Goal: Transaction & Acquisition: Purchase product/service

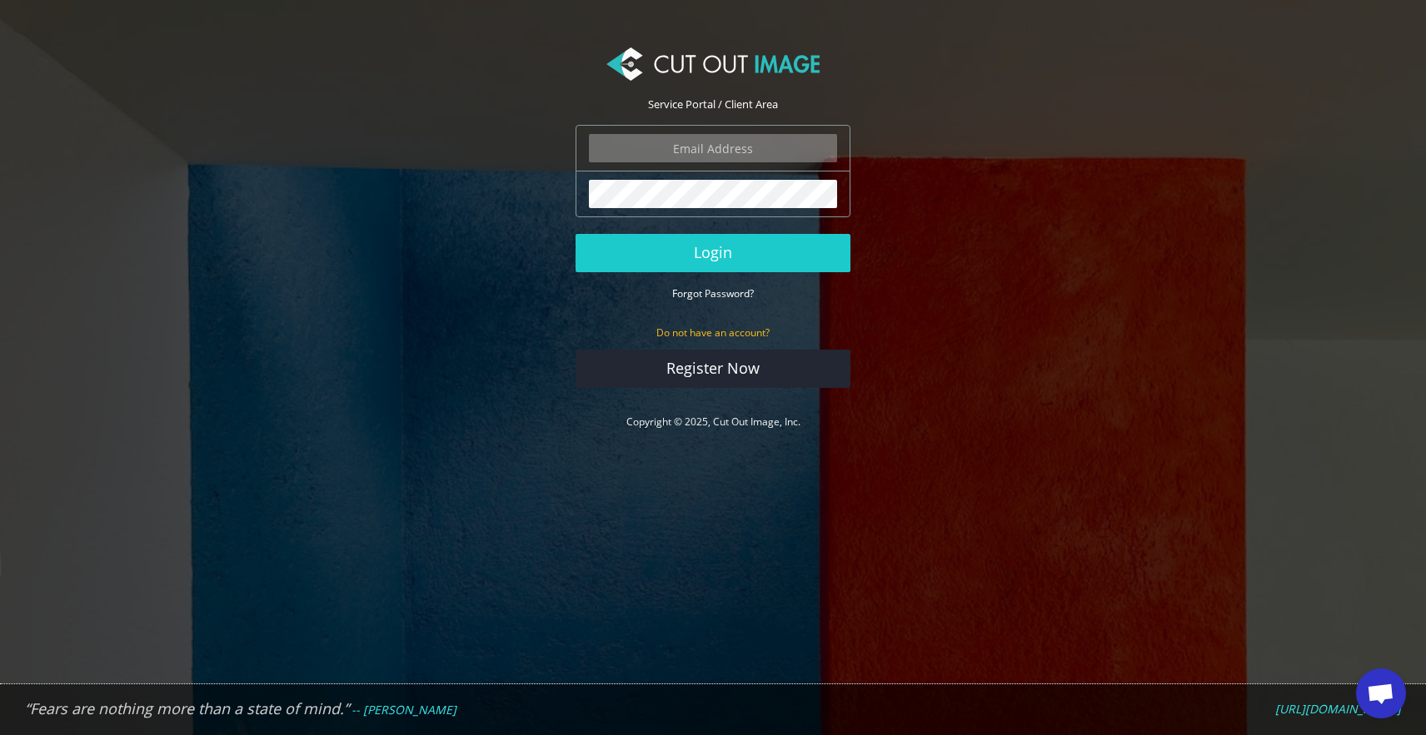
scroll to position [1242, 0]
type input "info@noudotten.nl"
click at [713, 252] on button "Login" at bounding box center [712, 253] width 275 height 38
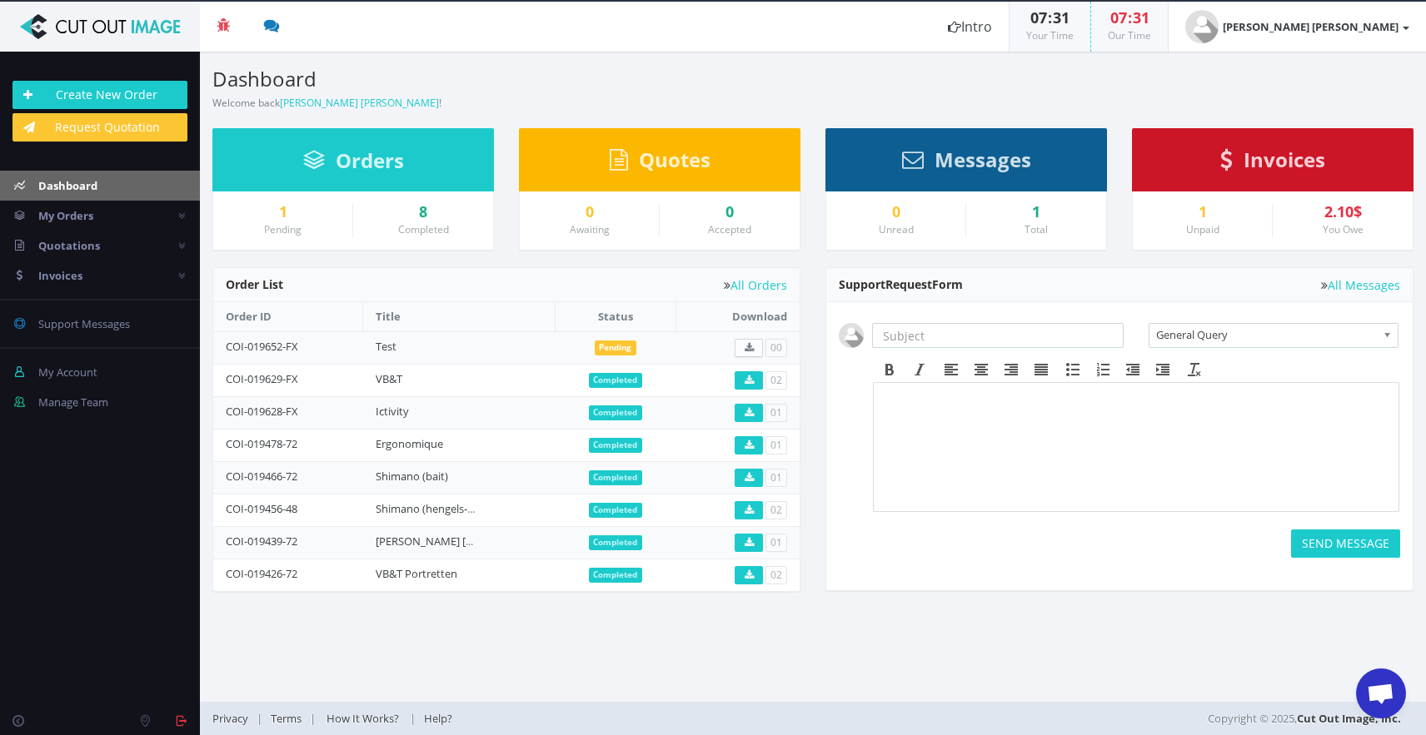
scroll to position [1242, 0]
click at [162, 211] on link "My Orders" at bounding box center [100, 216] width 200 height 30
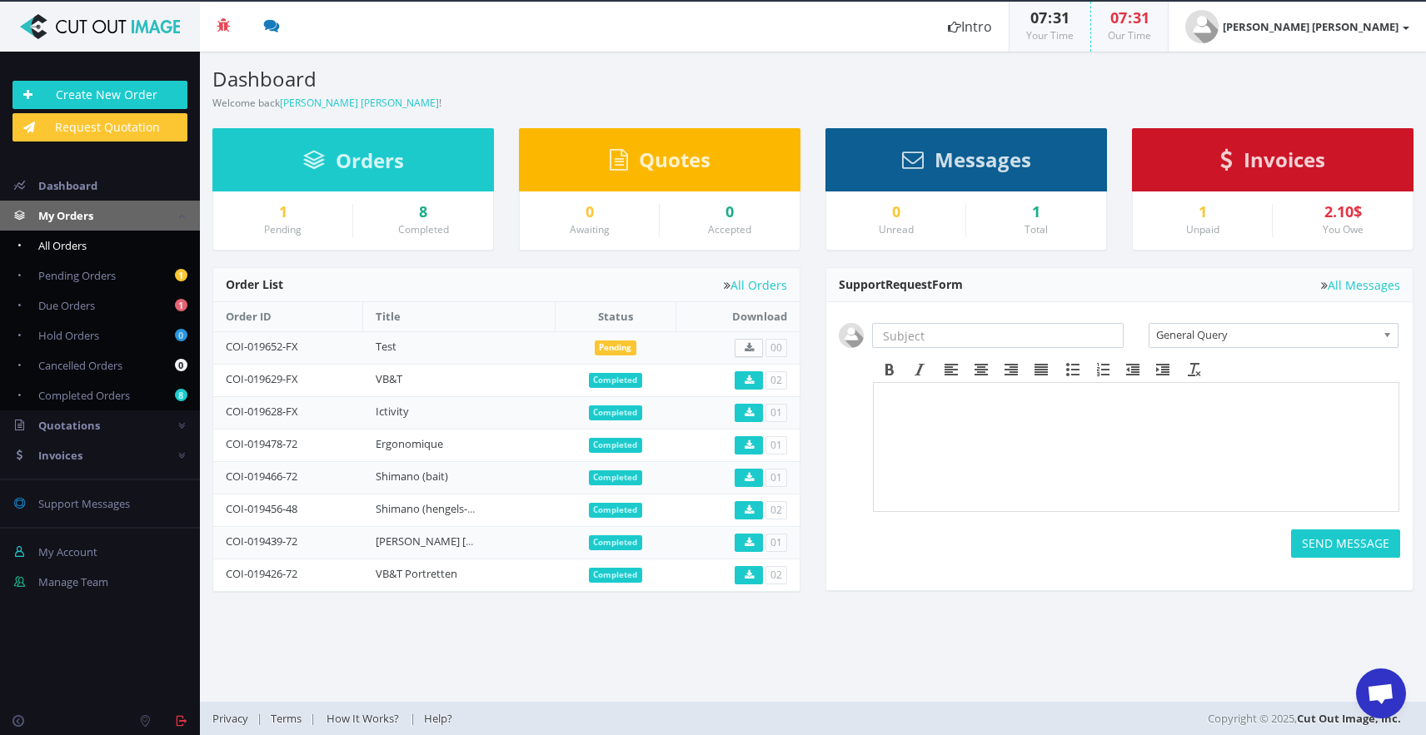
click at [102, 238] on link "All Orders" at bounding box center [100, 246] width 200 height 30
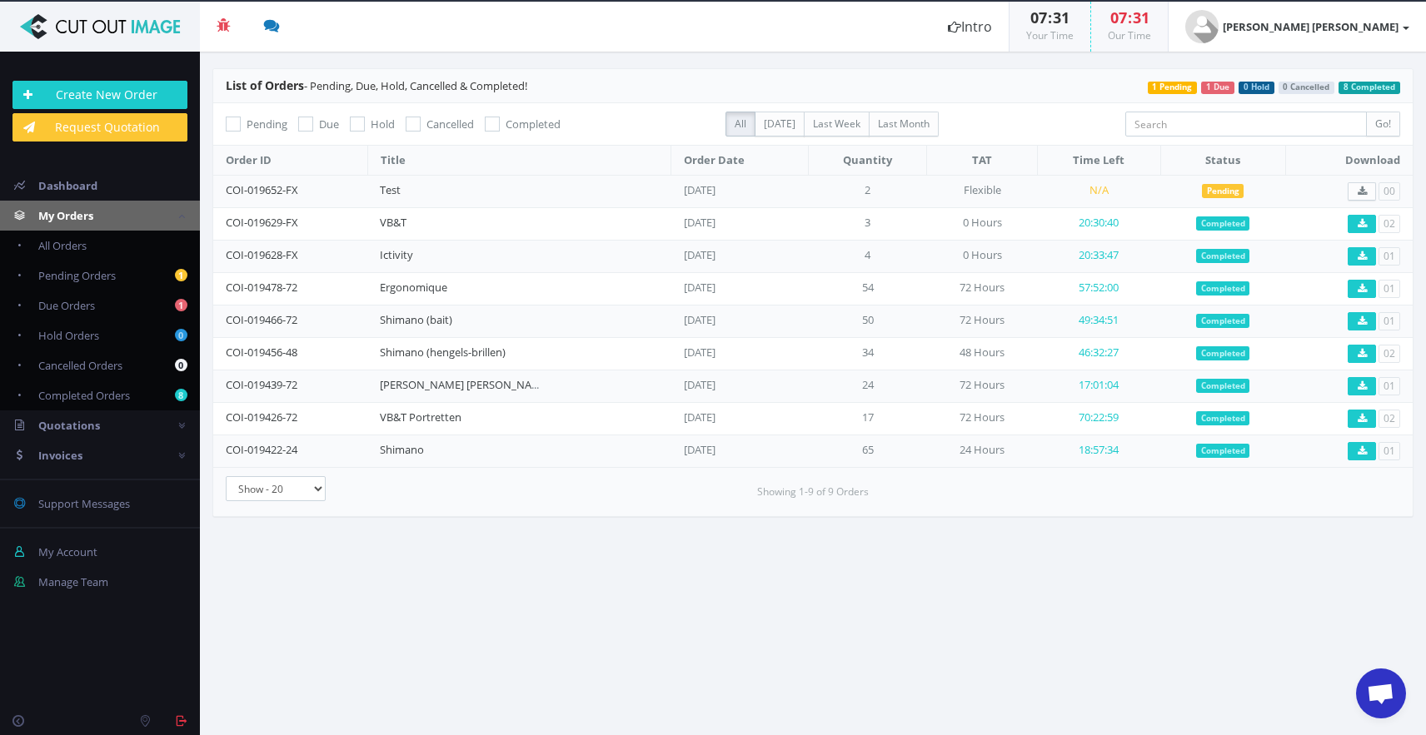
scroll to position [1242, 0]
click at [110, 189] on link "Dashboard" at bounding box center [100, 186] width 200 height 30
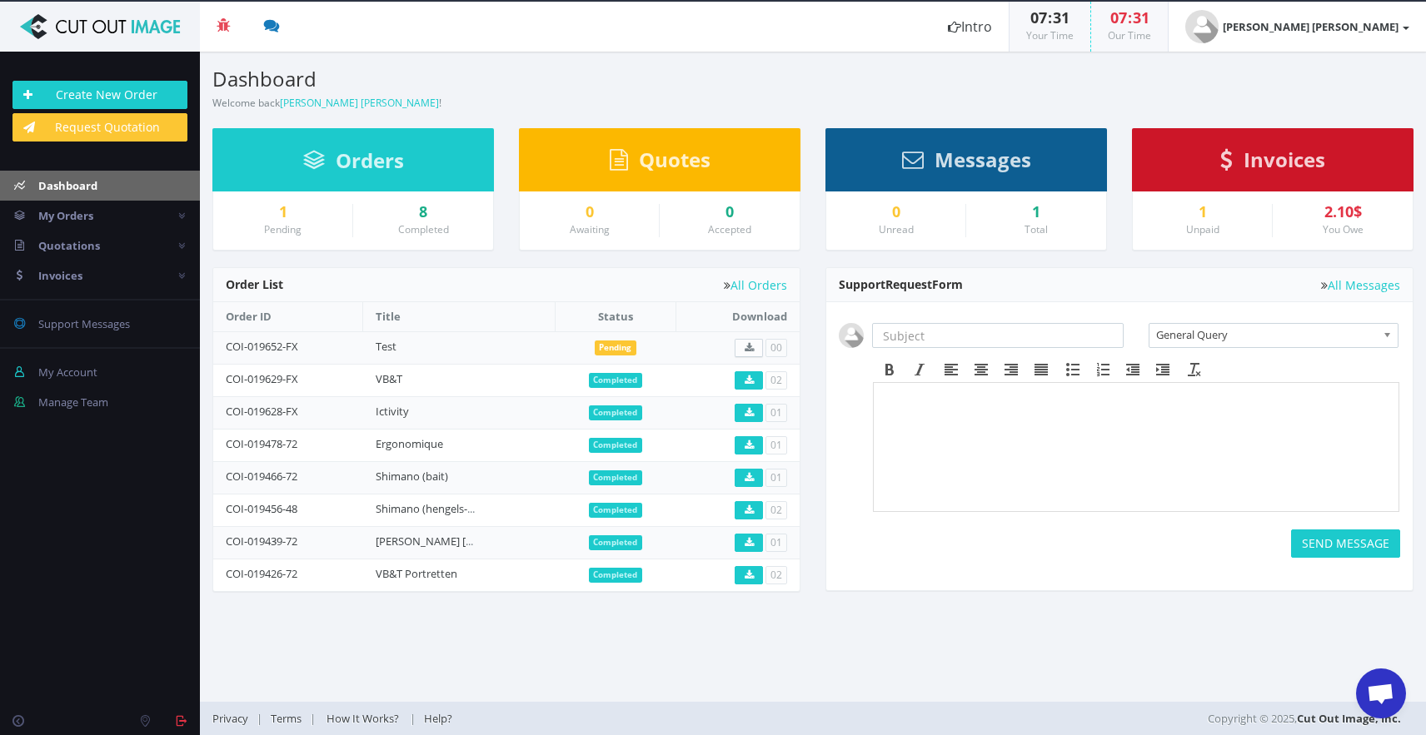
scroll to position [1242, 0]
click at [1303, 216] on div "2.10$" at bounding box center [1342, 212] width 115 height 17
click at [286, 346] on link "COI-019652-FX" at bounding box center [262, 346] width 72 height 15
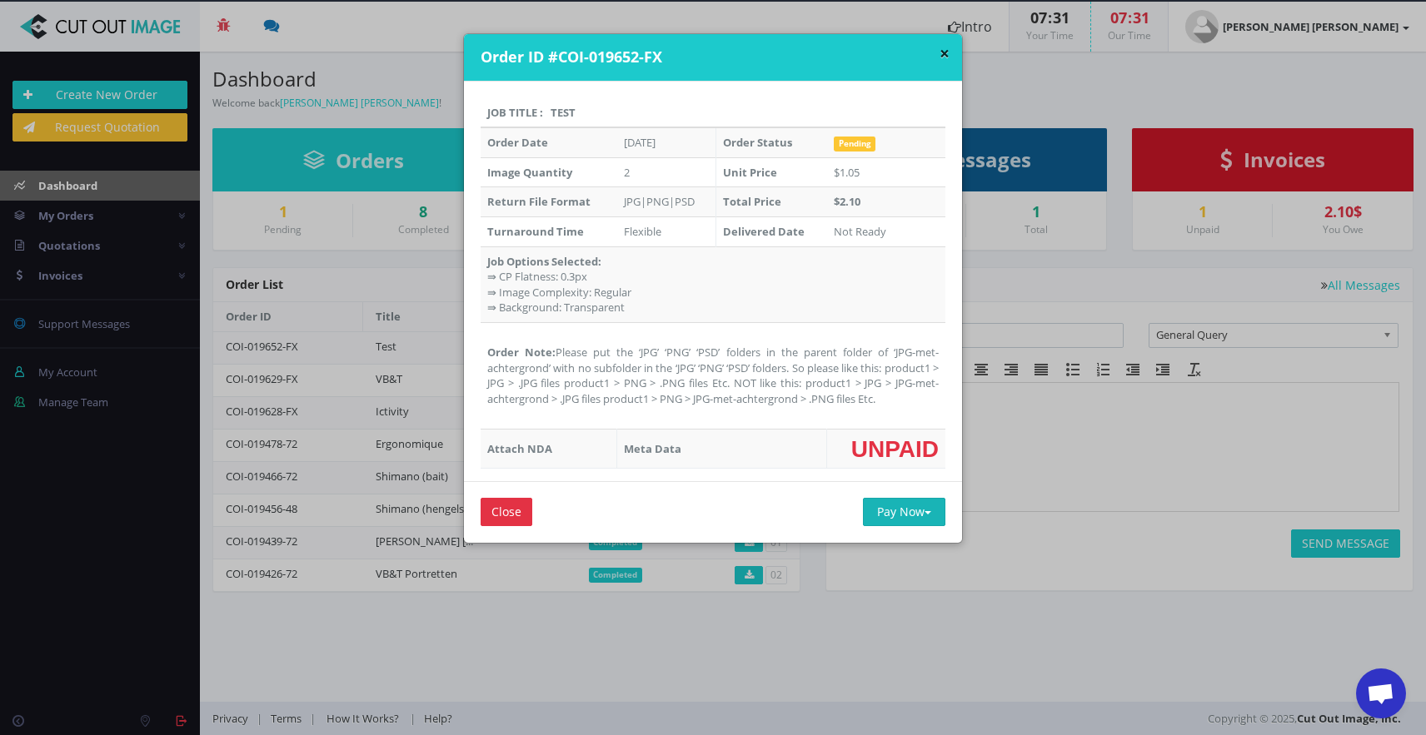
click at [910, 506] on button "Pay Now" at bounding box center [904, 512] width 82 height 28
click at [895, 537] on span "PayPal" at bounding box center [912, 545] width 38 height 16
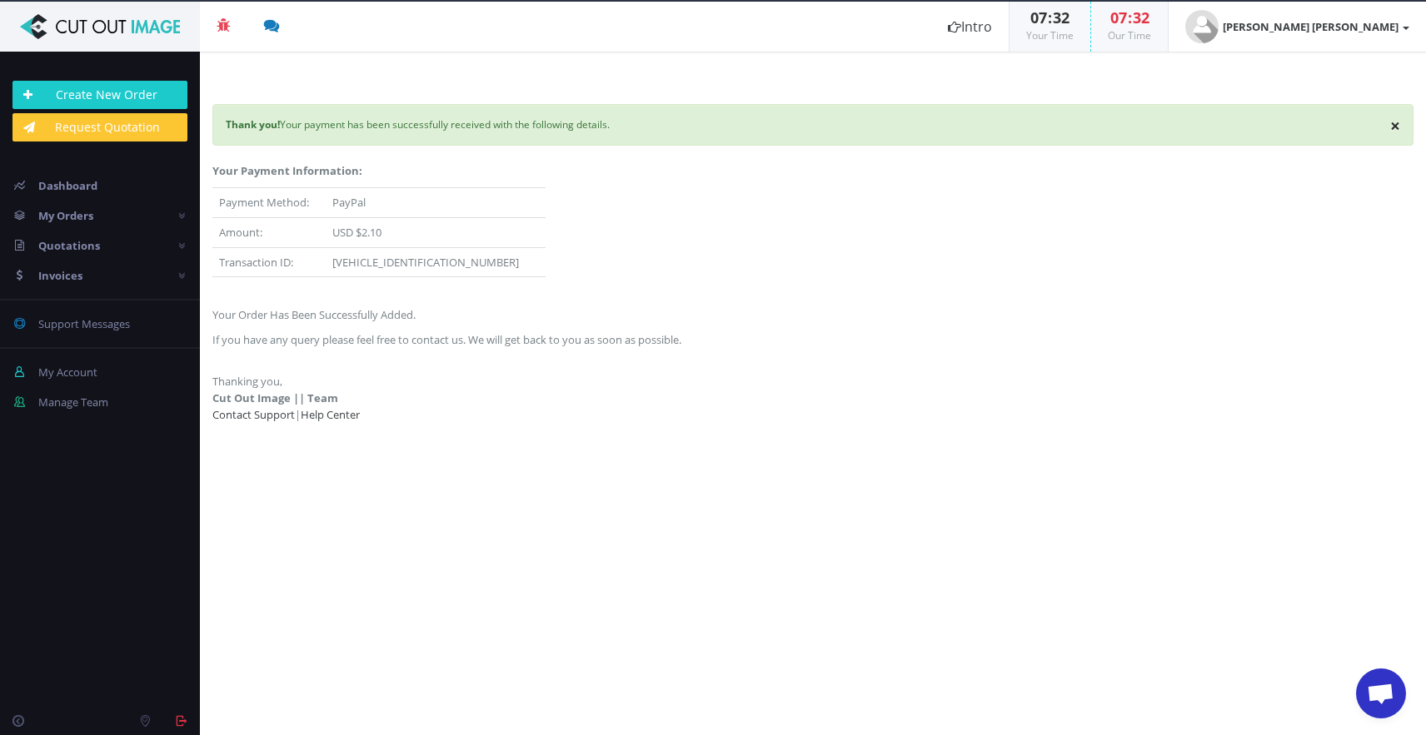
scroll to position [1242, 0]
click at [64, 194] on link "Dashboard" at bounding box center [100, 186] width 200 height 30
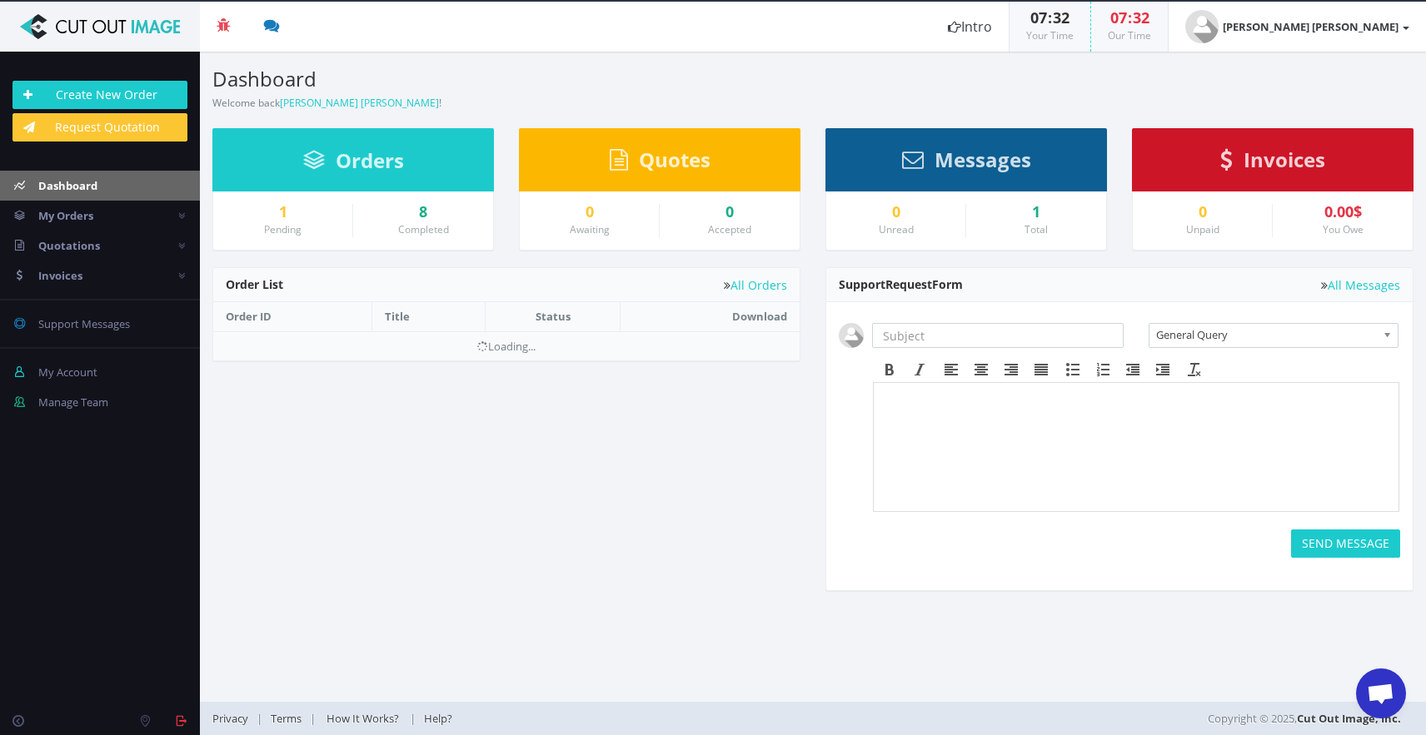
scroll to position [1242, 0]
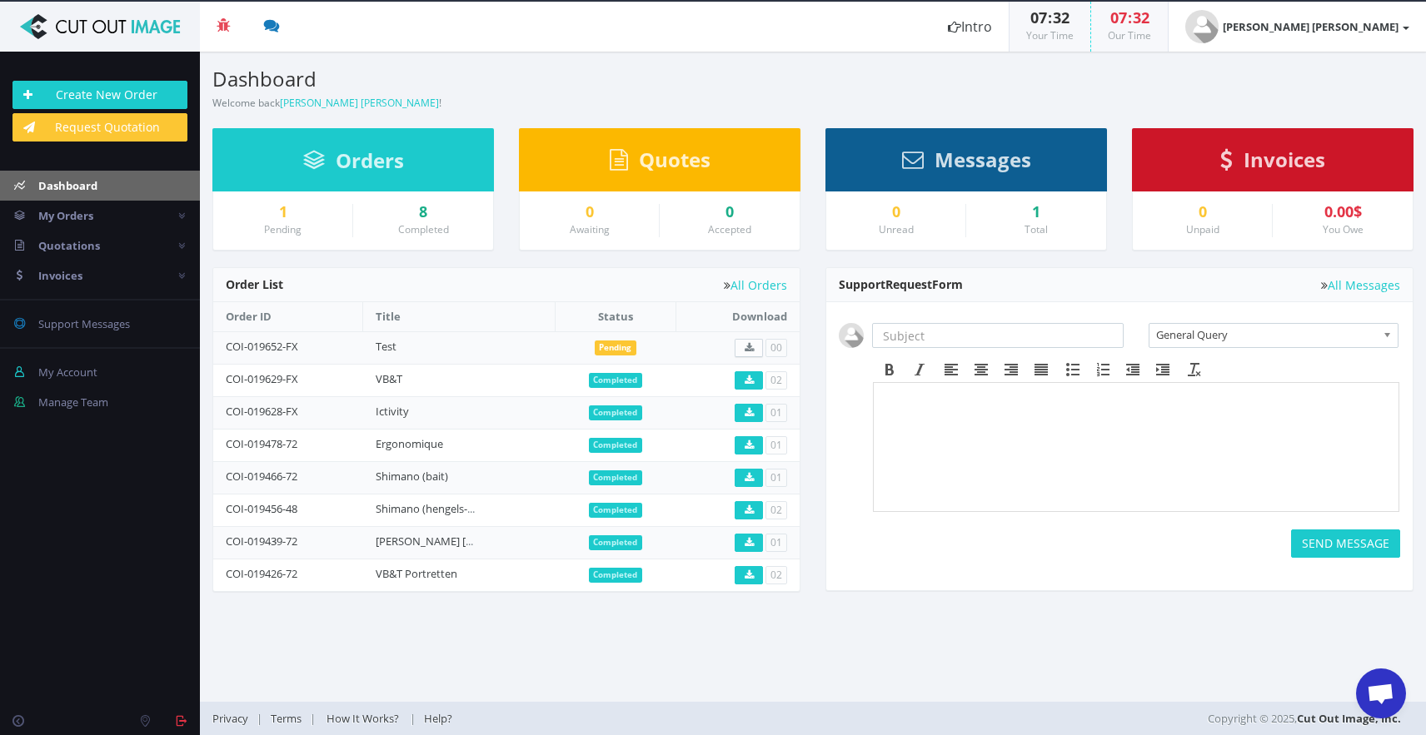
click at [979, 96] on section "Dashboard Welcome back Noud Otten ! Create New Order" at bounding box center [813, 82] width 1226 height 60
click at [63, 179] on span "Dashboard" at bounding box center [67, 185] width 59 height 15
